Goal: Task Accomplishment & Management: Complete application form

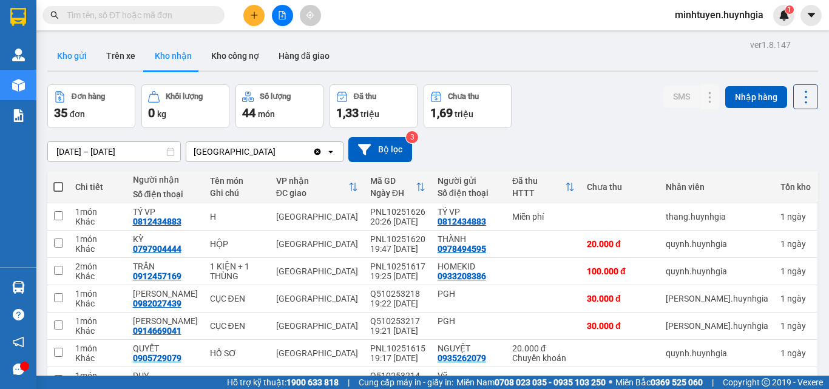
click at [84, 57] on button "Kho gửi" at bounding box center [71, 55] width 49 height 29
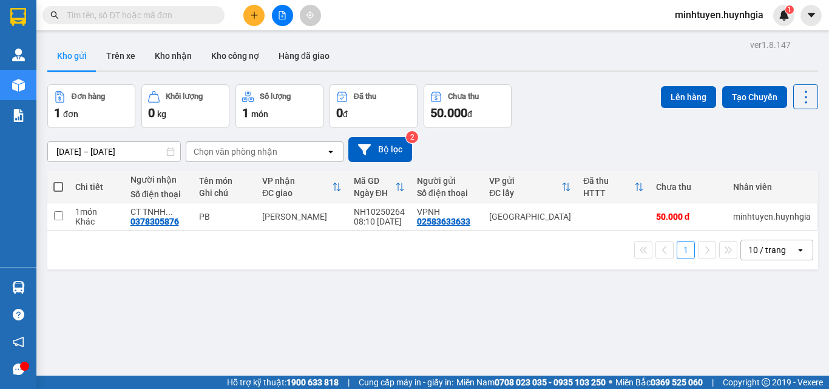
click at [246, 22] on button at bounding box center [253, 15] width 21 height 21
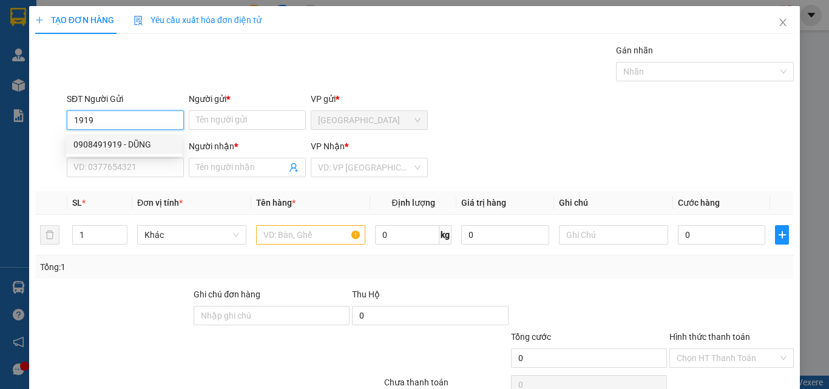
click at [132, 153] on div "0908491919 - DŨNG" at bounding box center [124, 144] width 116 height 19
type input "0908491919"
type input "DŨNG"
type input "0902392868"
type input "THU"
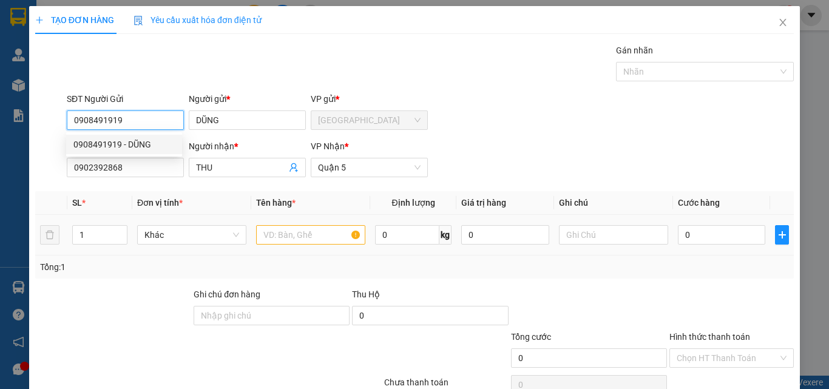
type input "0908491919"
click at [280, 233] on input "text" at bounding box center [310, 234] width 109 height 19
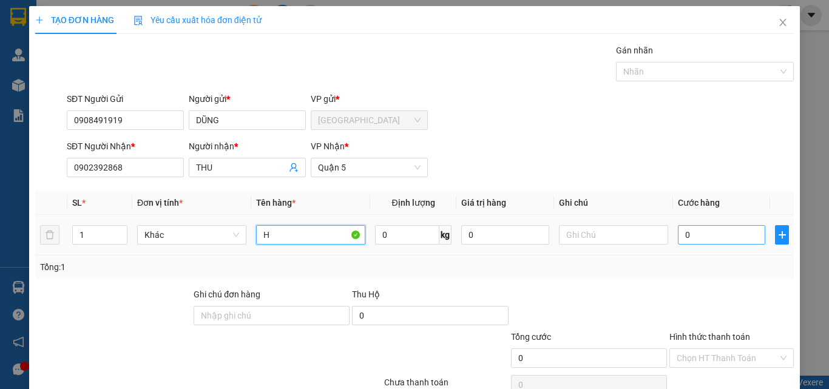
type input "H"
click at [696, 233] on input "0" at bounding box center [721, 234] width 87 height 19
click at [692, 228] on input "0" at bounding box center [721, 234] width 87 height 19
click at [693, 229] on input "0" at bounding box center [721, 234] width 87 height 19
type input "2"
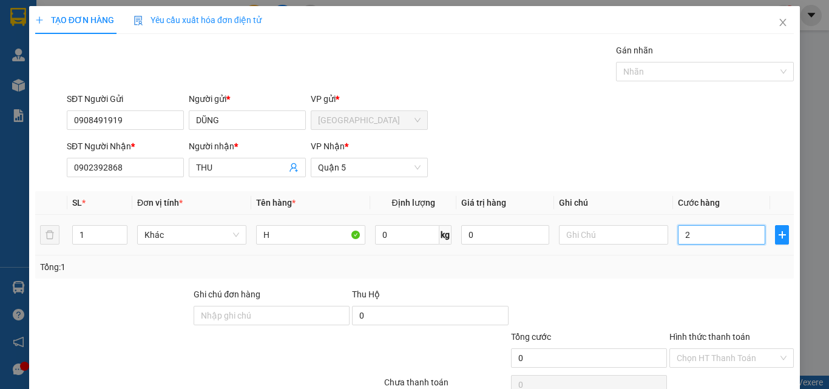
type input "2"
type input "20"
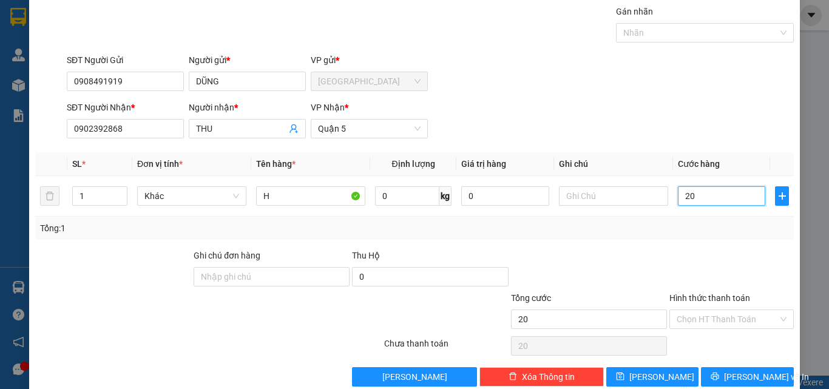
scroll to position [60, 0]
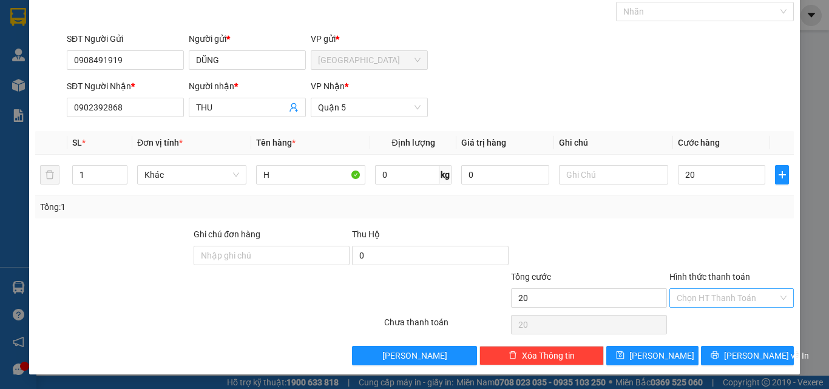
type input "20.000"
click at [743, 291] on input "Hình thức thanh toán" at bounding box center [727, 298] width 101 height 18
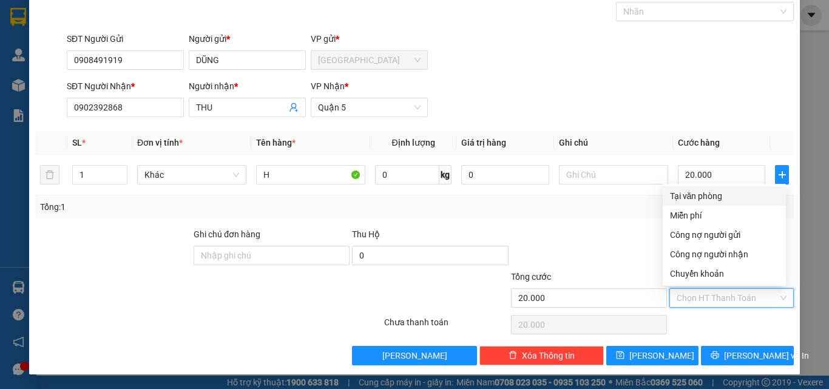
click at [708, 200] on div "Tại văn phòng" at bounding box center [724, 195] width 109 height 13
type input "0"
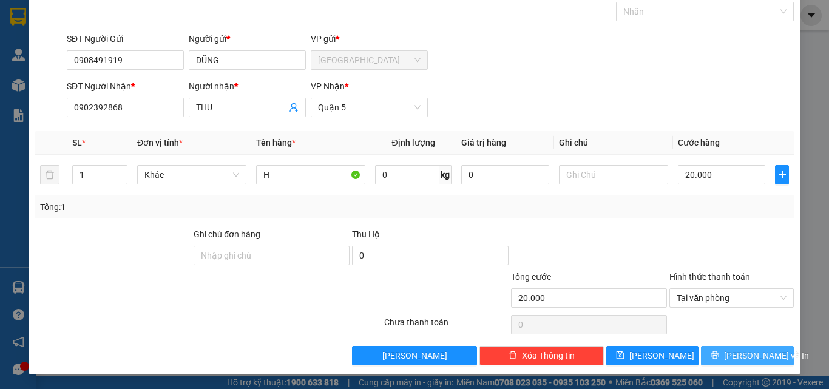
click at [767, 359] on button "[PERSON_NAME] và In" at bounding box center [747, 355] width 93 height 19
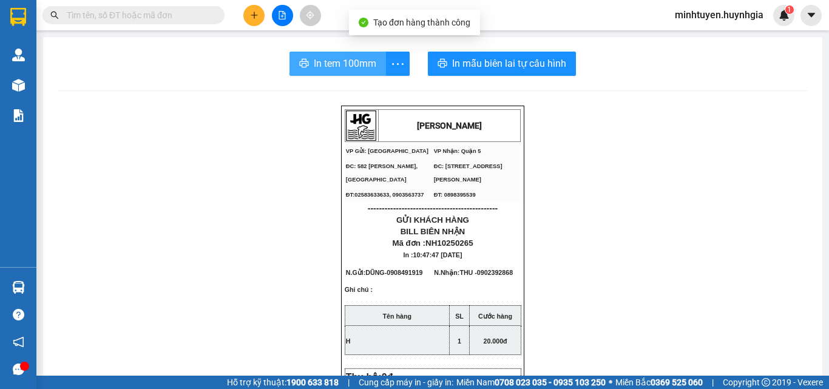
click at [347, 53] on button "In tem 100mm" at bounding box center [338, 64] width 97 height 24
